Goal: Transaction & Acquisition: Purchase product/service

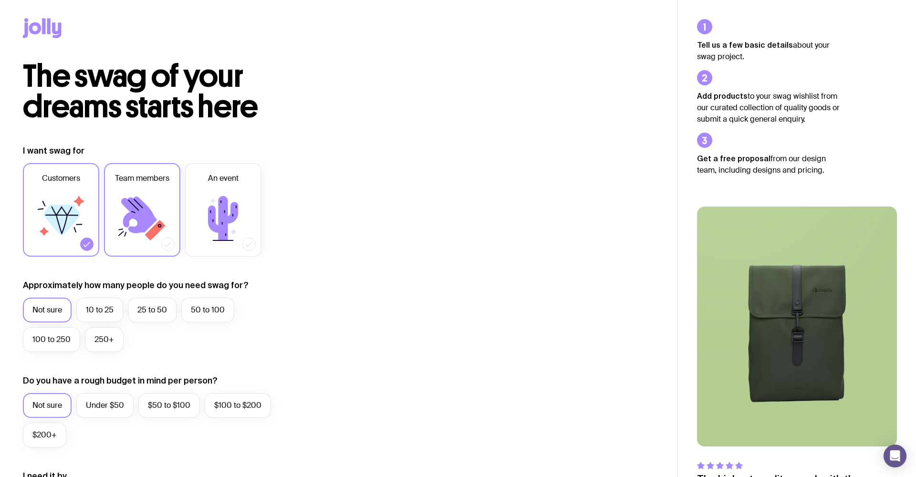
click at [157, 223] on icon at bounding box center [155, 230] width 21 height 21
click at [0, 0] on input "Team members" at bounding box center [0, 0] width 0 height 0
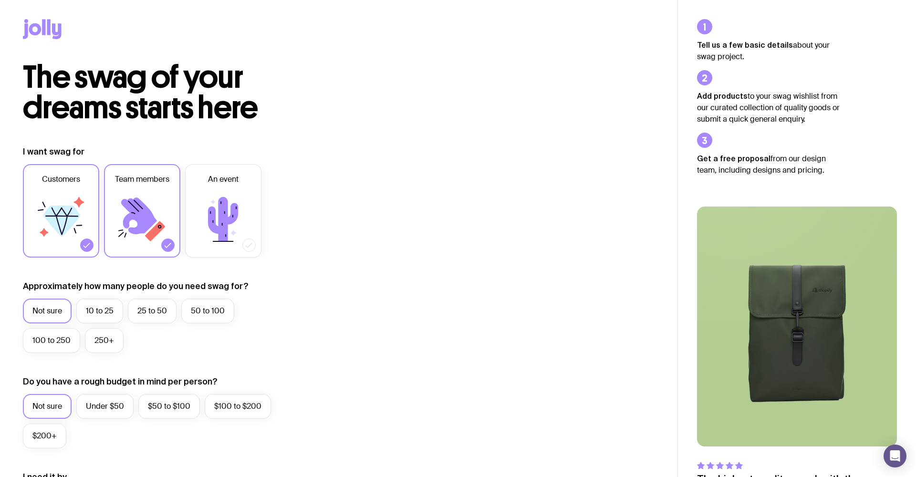
click at [163, 218] on icon at bounding box center [142, 219] width 57 height 57
click at [0, 0] on input "Team members" at bounding box center [0, 0] width 0 height 0
click at [151, 237] on icon at bounding box center [155, 231] width 21 height 21
click at [0, 0] on input "Team members" at bounding box center [0, 0] width 0 height 0
click at [89, 239] on div at bounding box center [86, 244] width 13 height 13
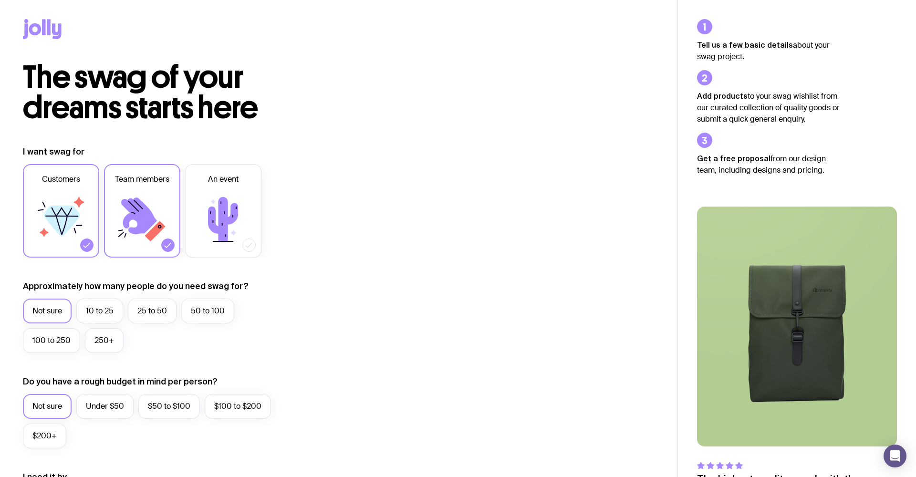
click at [0, 0] on input "Customers" at bounding box center [0, 0] width 0 height 0
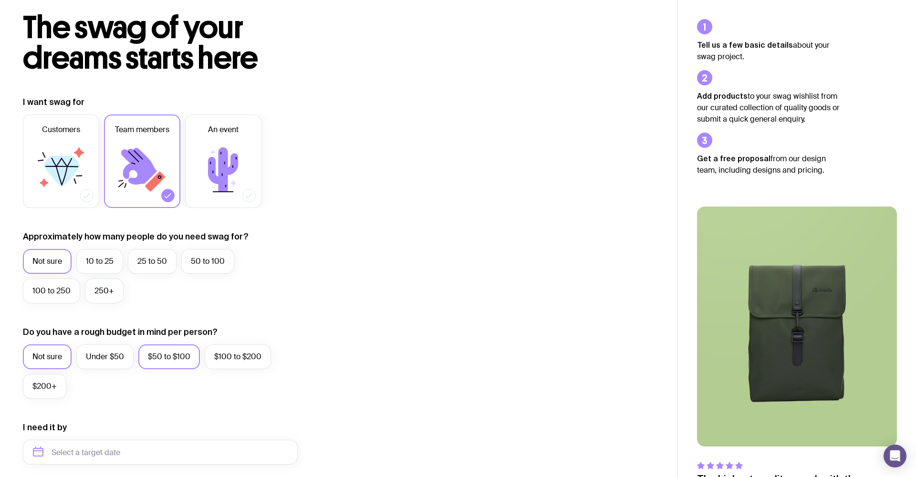
click at [152, 361] on label "$50 to $100" at bounding box center [169, 356] width 62 height 25
click at [0, 0] on input "$50 to $100" at bounding box center [0, 0] width 0 height 0
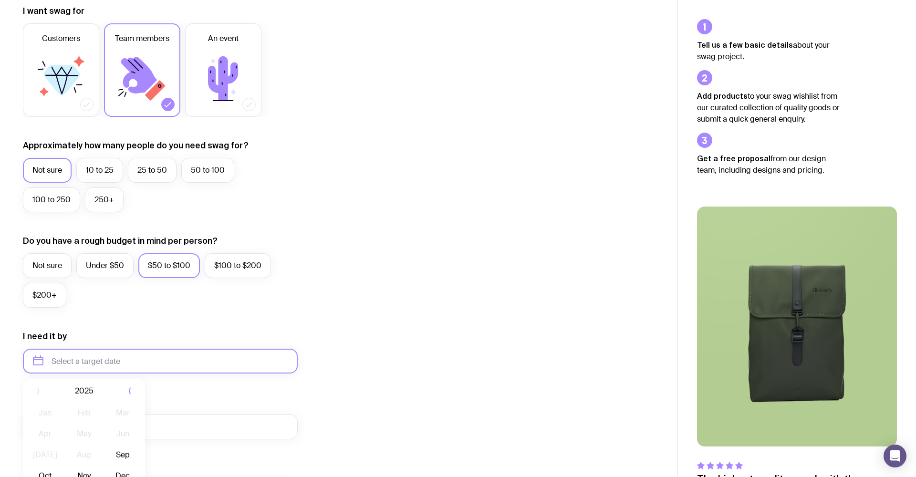
click at [134, 361] on input "text" at bounding box center [160, 361] width 275 height 25
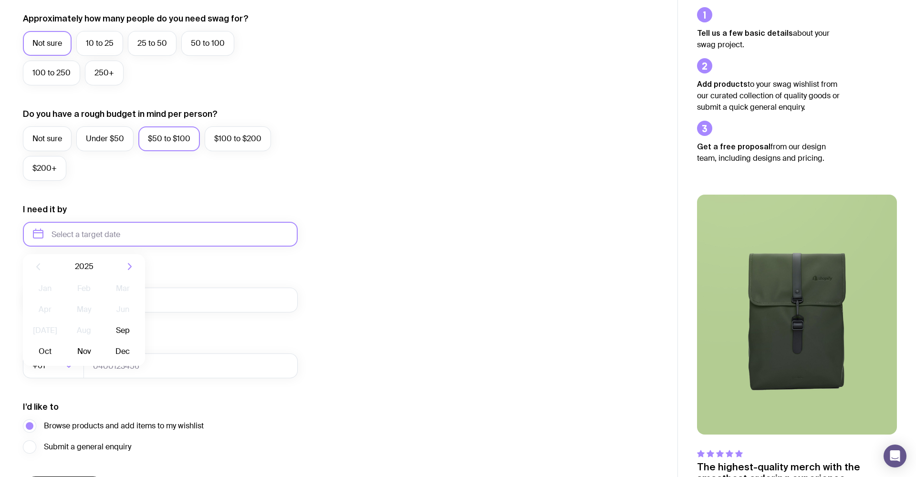
scroll to position [290, 0]
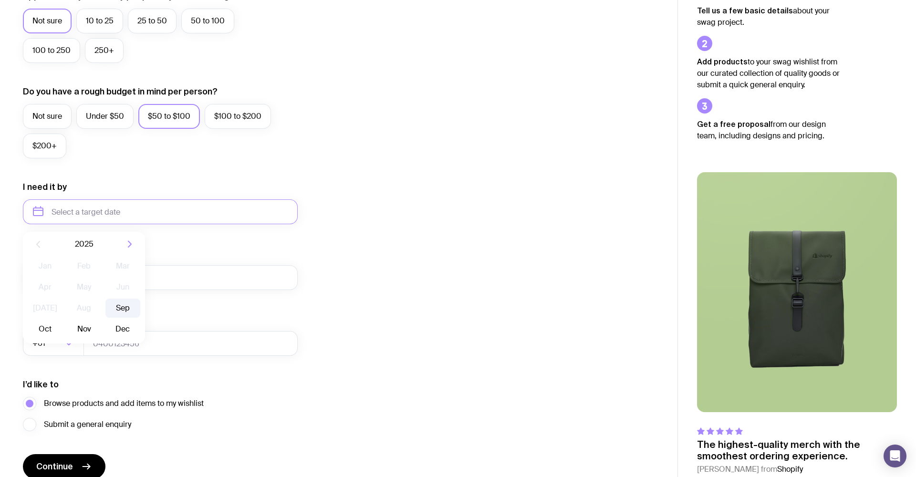
click at [62, 320] on button "Sep" at bounding box center [45, 329] width 35 height 19
type input "[DATE]"
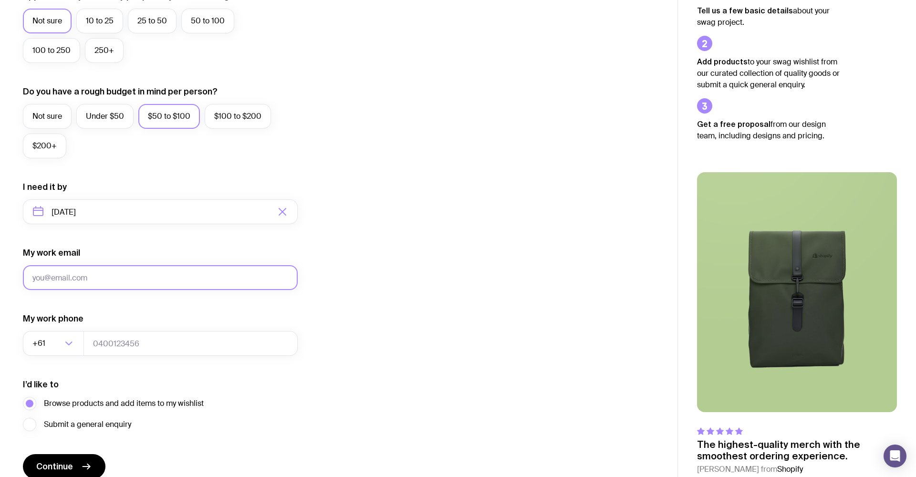
type input "[EMAIL_ADDRESS][DOMAIN_NAME]"
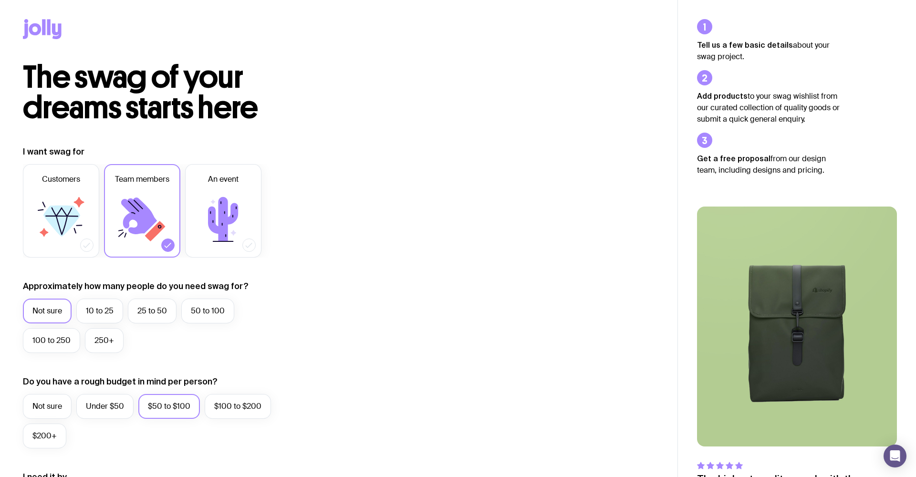
scroll to position [0, 0]
click at [37, 31] on icon at bounding box center [42, 29] width 39 height 20
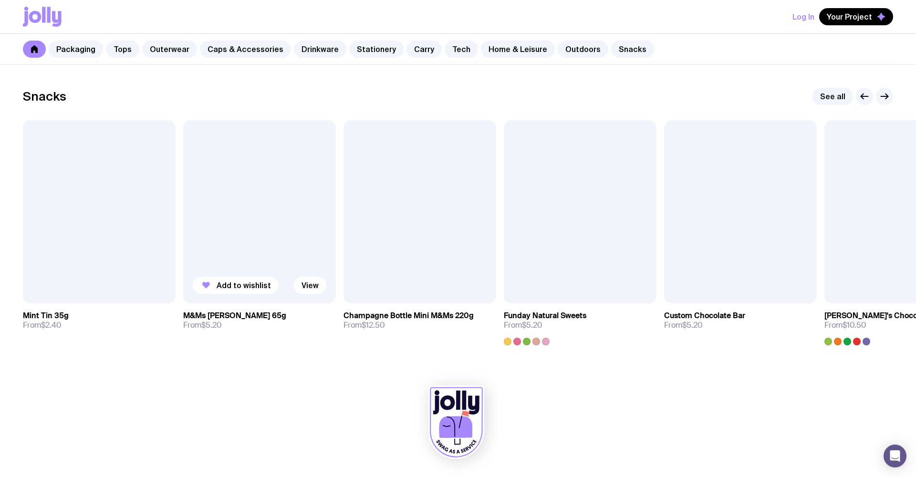
scroll to position [3249, 0]
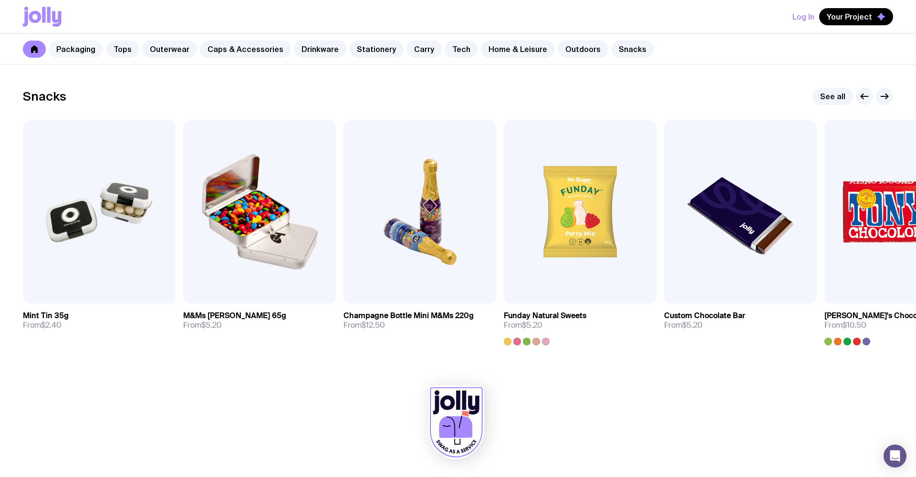
click at [89, 50] on link "Packaging" at bounding box center [76, 49] width 54 height 17
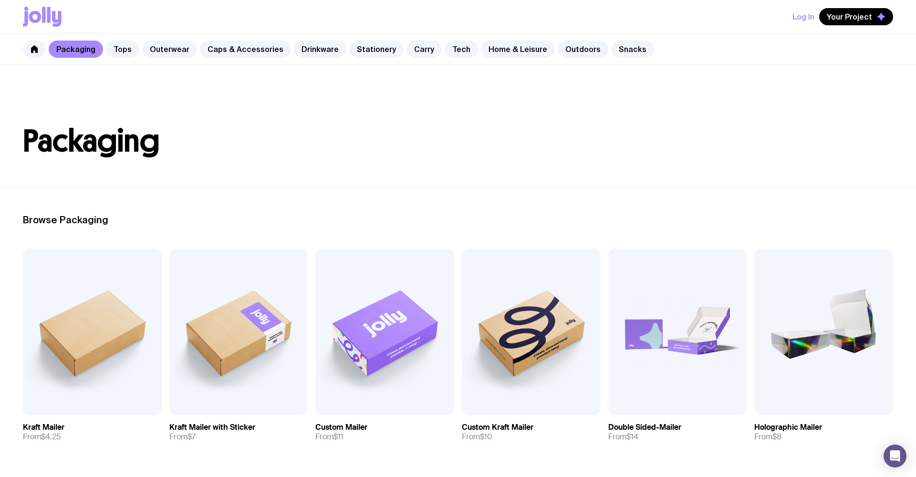
click at [53, 16] on icon at bounding box center [57, 19] width 10 height 16
